Goal: Navigation & Orientation: Find specific page/section

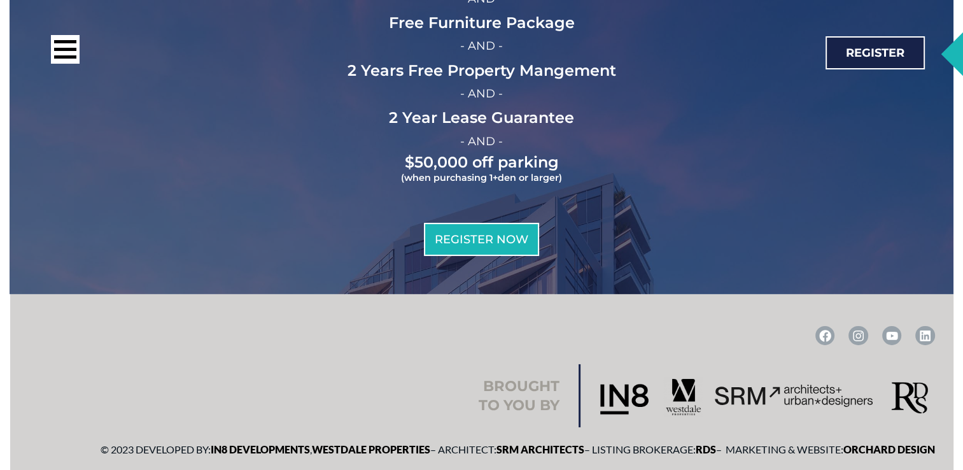
scroll to position [3546, 0]
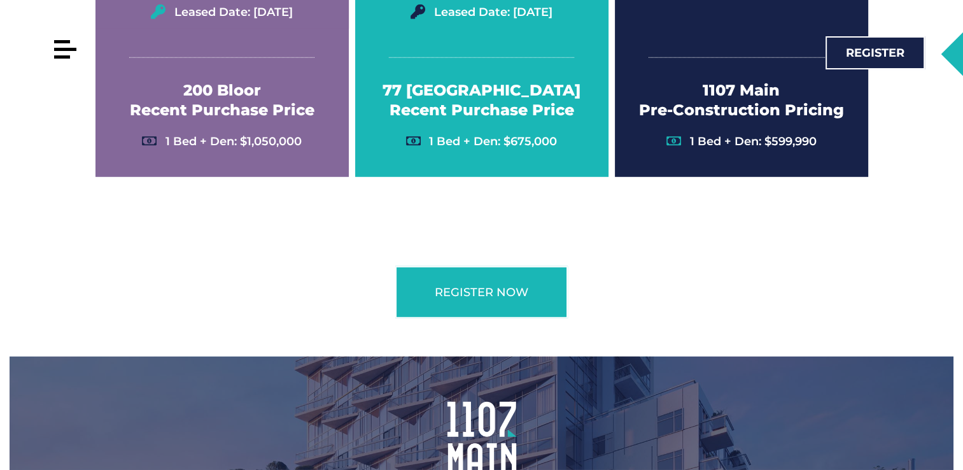
click at [68, 42] on div at bounding box center [62, 41] width 16 height 3
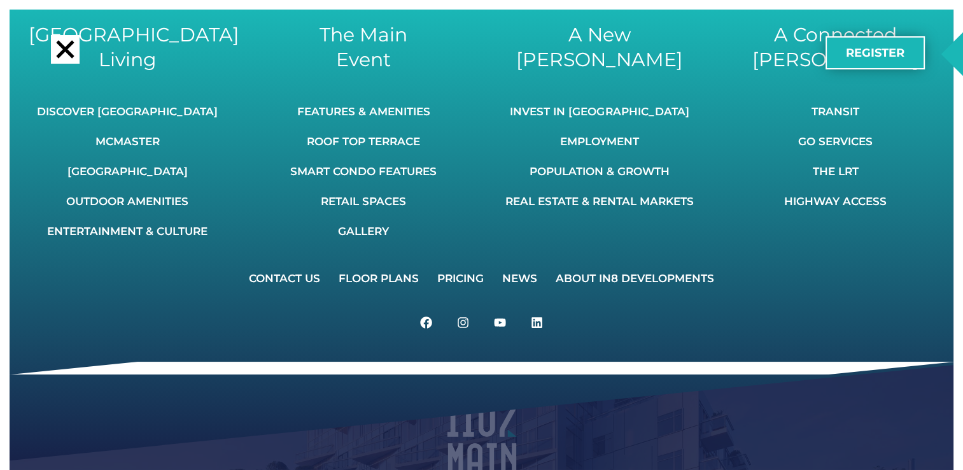
click at [873, 59] on span "Register" at bounding box center [875, 52] width 59 height 11
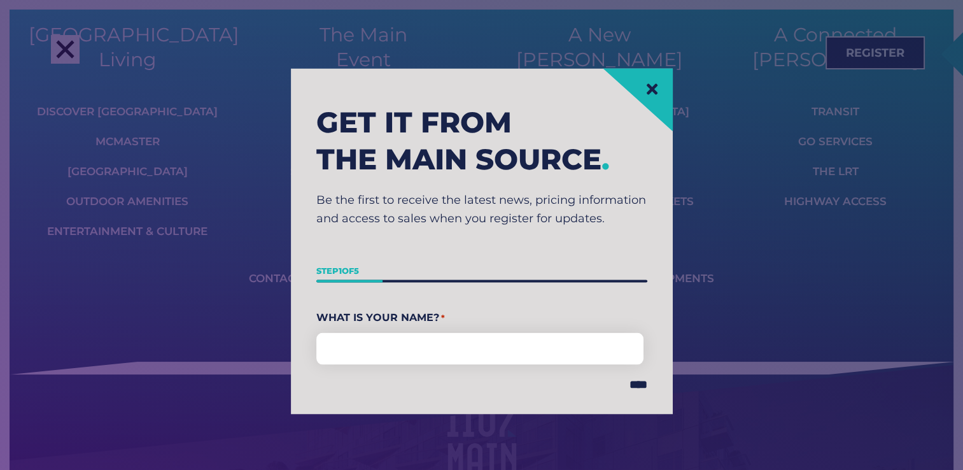
click at [651, 91] on icon at bounding box center [651, 88] width 11 height 11
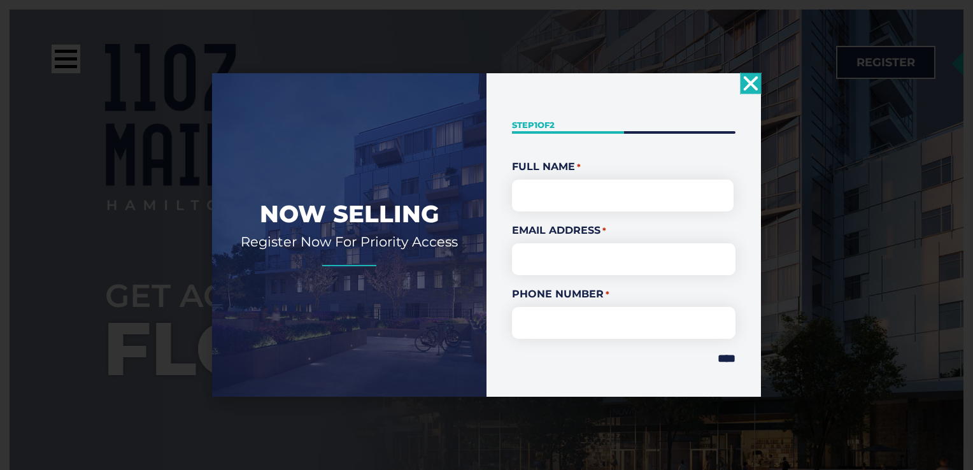
click at [962, 185] on html "Skip to content Call: 416-800-3129 A New Hamilton Invest In Hamilton Employment…" at bounding box center [486, 235] width 973 height 470
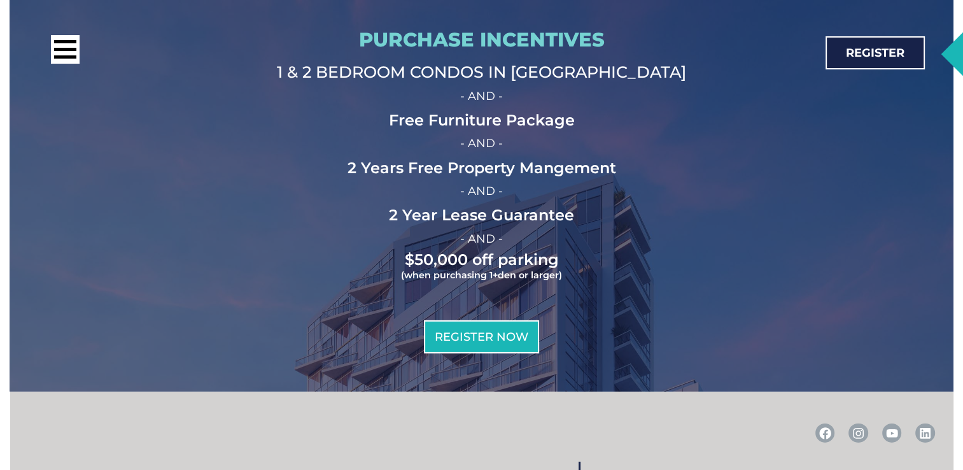
scroll to position [4209, 0]
